Goal: Information Seeking & Learning: Learn about a topic

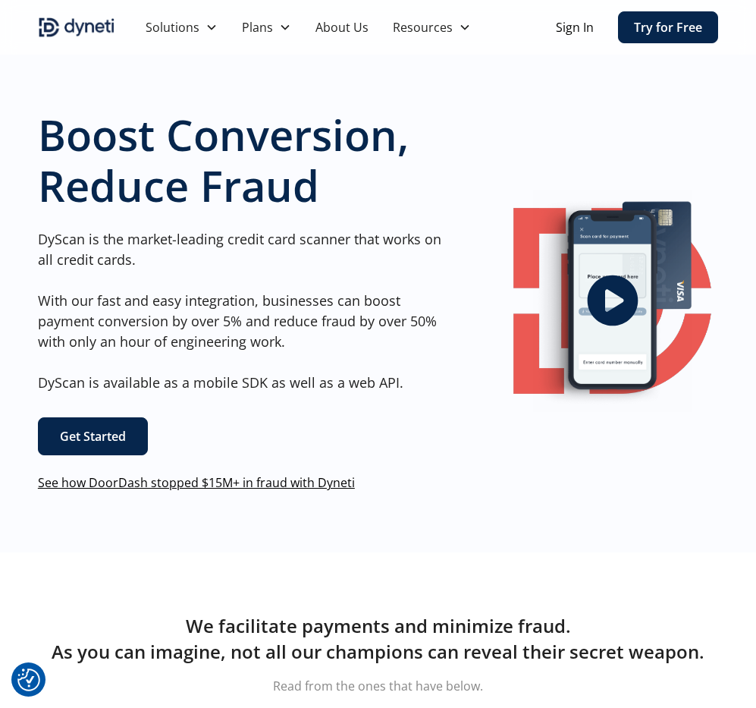
click at [256, 480] on link "See how DoorDash stopped $15M+ in fraud with Dyneti" at bounding box center [196, 482] width 317 height 17
click at [204, 481] on link "See how DoorDash stopped $15M+ in fraud with Dyneti" at bounding box center [196, 482] width 317 height 17
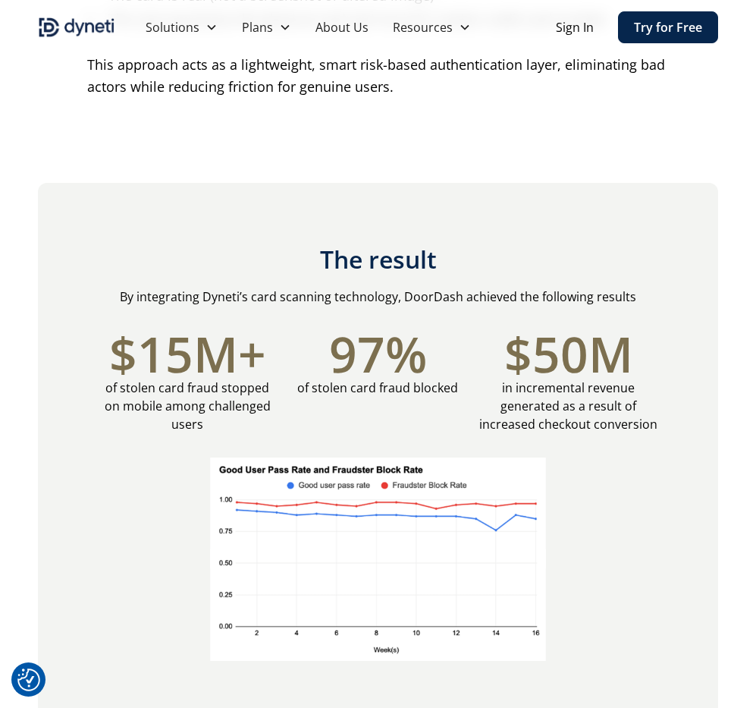
scroll to position [1241, 0]
